Goal: Information Seeking & Learning: Learn about a topic

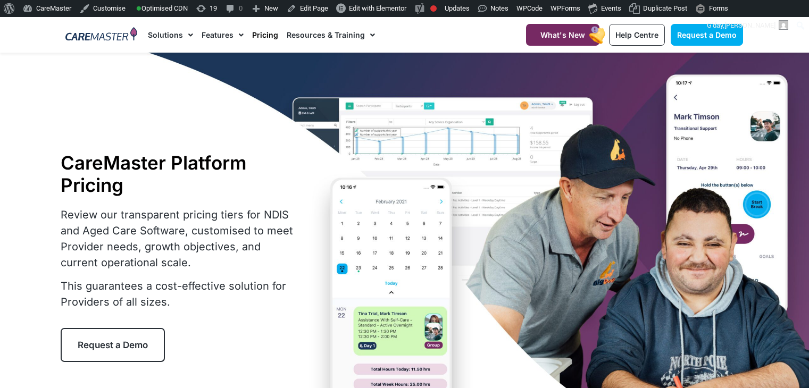
select select "***"
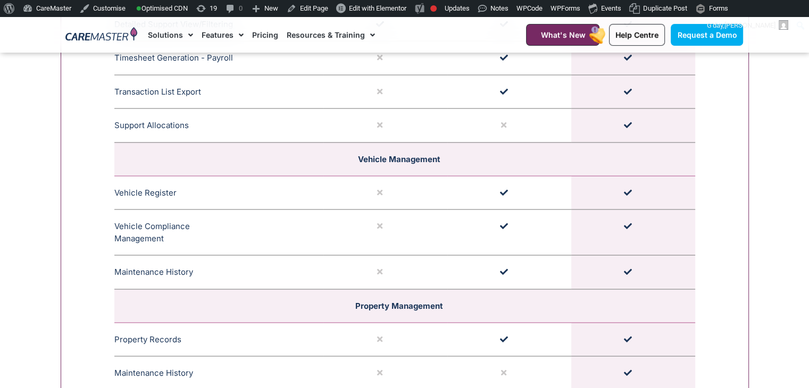
scroll to position [2130, 0]
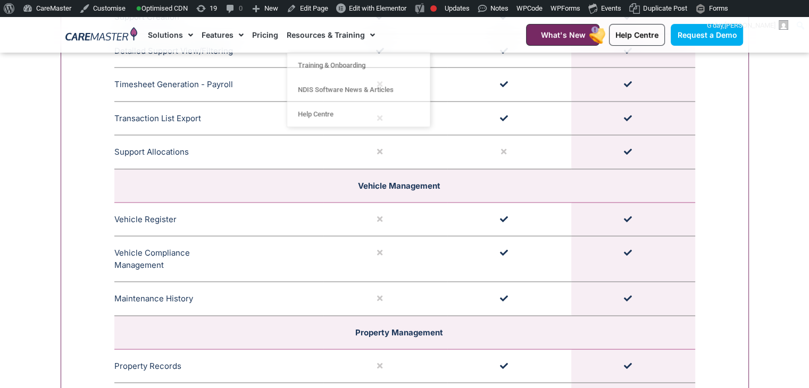
click at [260, 39] on link "Pricing" at bounding box center [265, 35] width 26 height 36
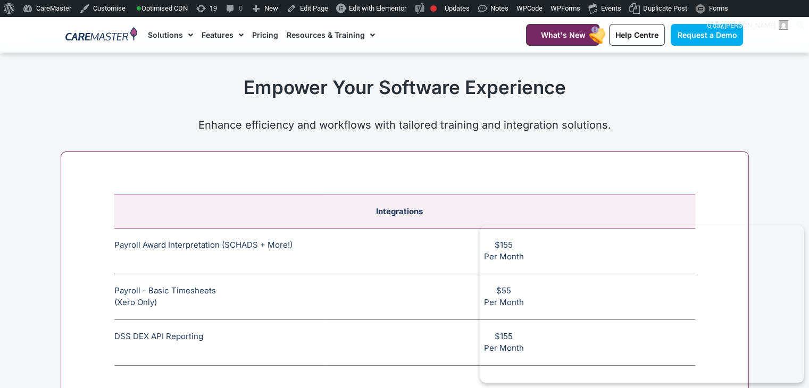
scroll to position [3977, 0]
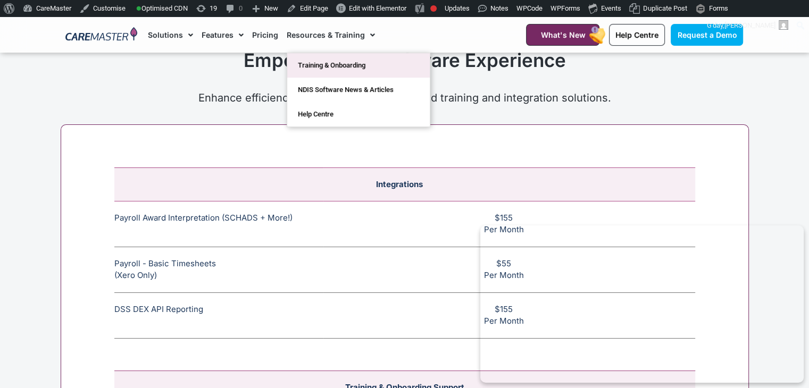
click at [317, 66] on link "Training & Onboarding" at bounding box center [358, 65] width 143 height 24
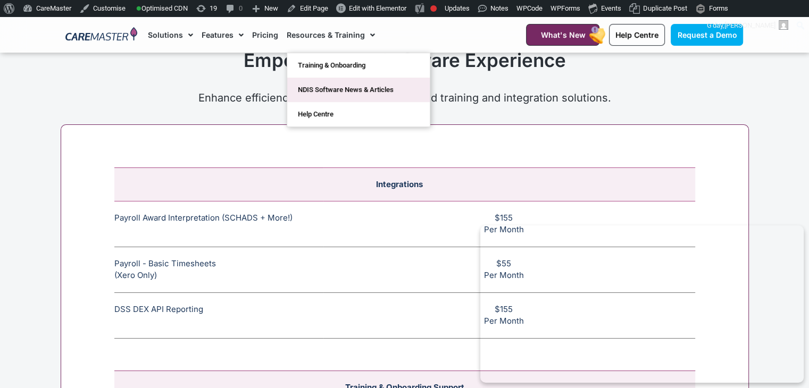
click at [337, 96] on link "NDIS Software News & Articles" at bounding box center [358, 90] width 143 height 24
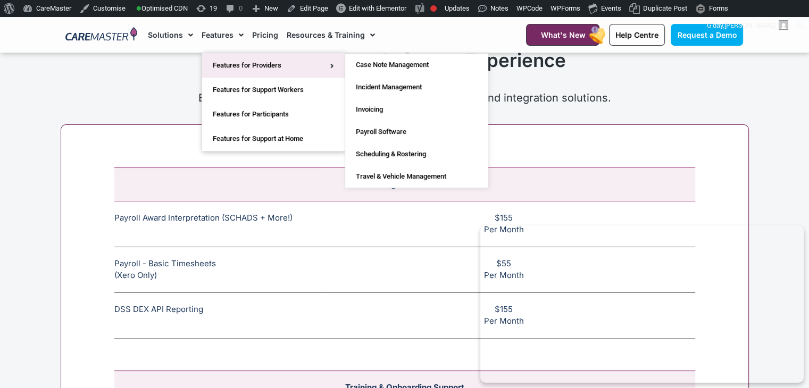
click at [226, 64] on link "Features for Providers" at bounding box center [273, 65] width 143 height 24
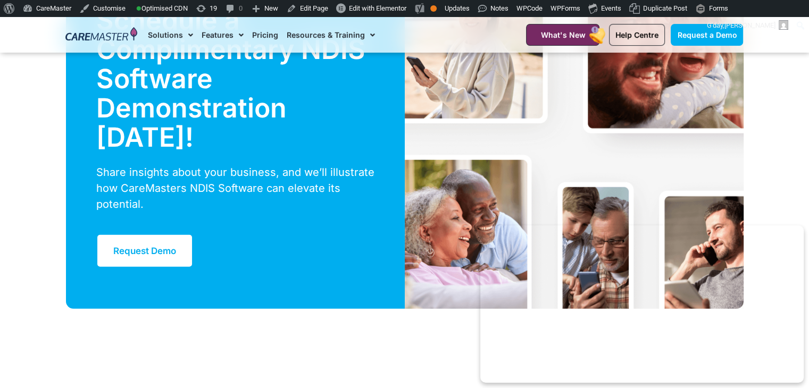
scroll to position [2903, 0]
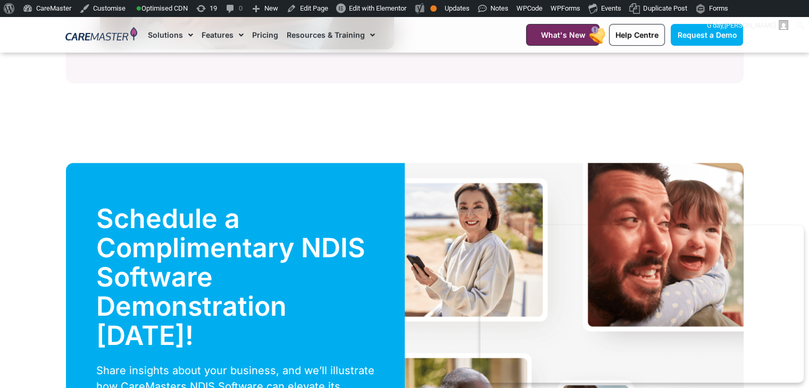
scroll to position [2586, 0]
